Goal: Use online tool/utility: Utilize a website feature to perform a specific function

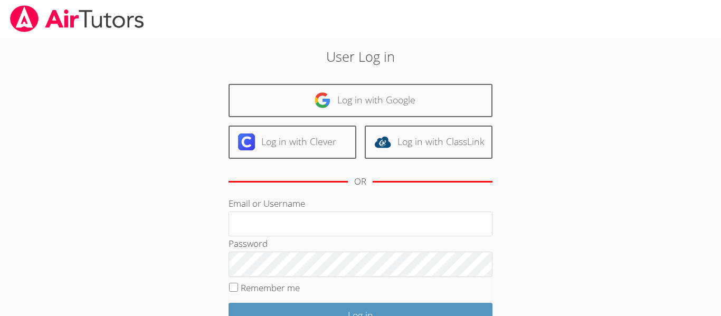
scroll to position [96, 0]
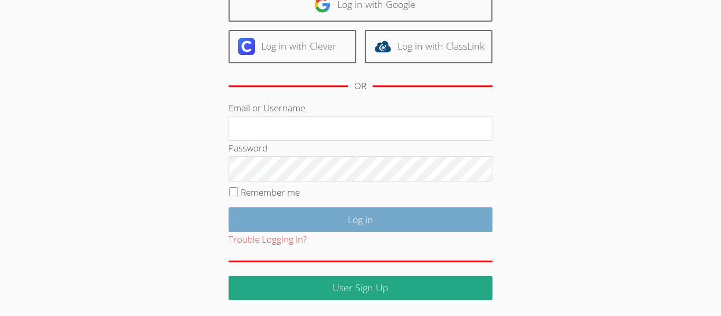
type input "[EMAIL_ADDRESS][DOMAIN_NAME]"
click at [348, 216] on input "Log in" at bounding box center [360, 219] width 264 height 25
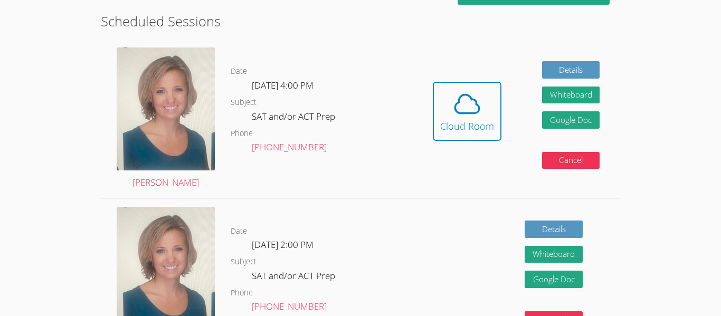
scroll to position [220, 0]
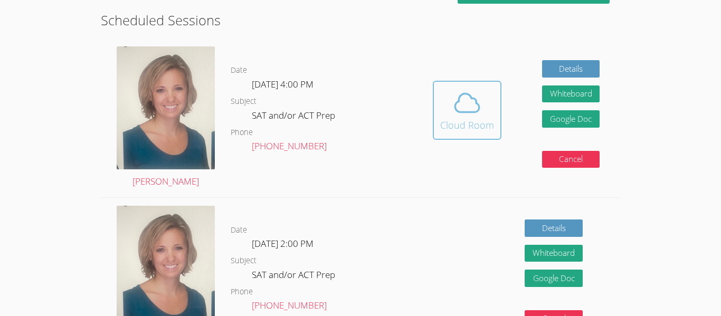
click at [487, 93] on span at bounding box center [467, 103] width 54 height 30
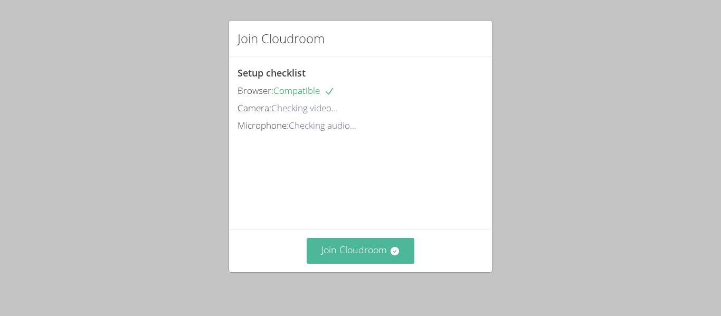
click at [333, 259] on button "Join Cloudroom" at bounding box center [361, 251] width 108 height 26
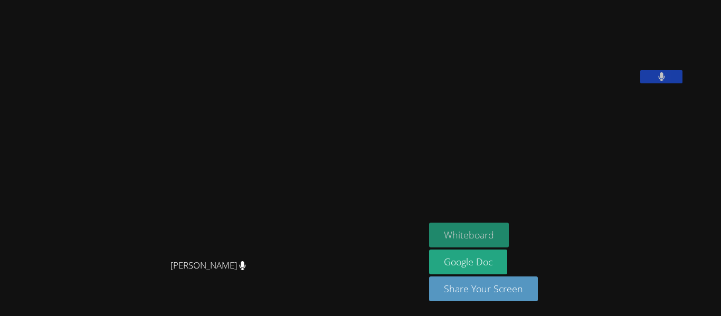
click at [481, 230] on button "Whiteboard" at bounding box center [469, 235] width 80 height 25
